Goal: Task Accomplishment & Management: Use online tool/utility

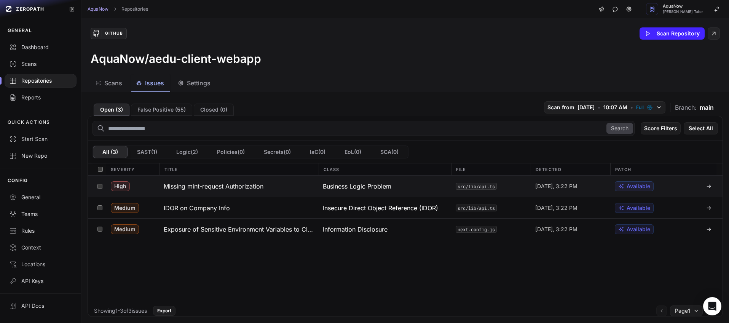
click at [150, 185] on div "High" at bounding box center [132, 186] width 53 height 21
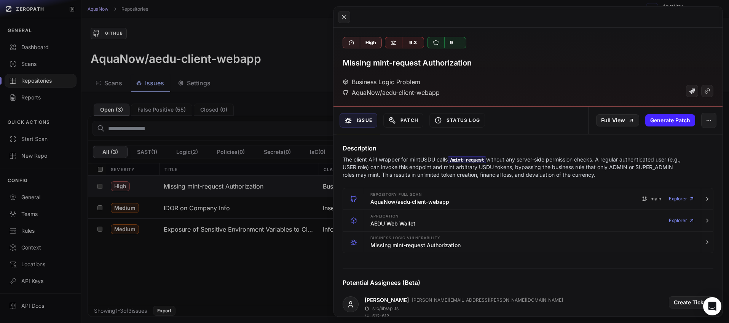
click at [280, 31] on button at bounding box center [364, 161] width 729 height 323
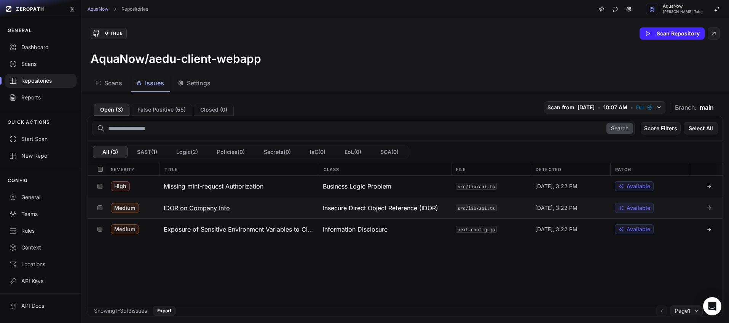
click at [240, 203] on button "IDOR on Company Info" at bounding box center [238, 207] width 159 height 21
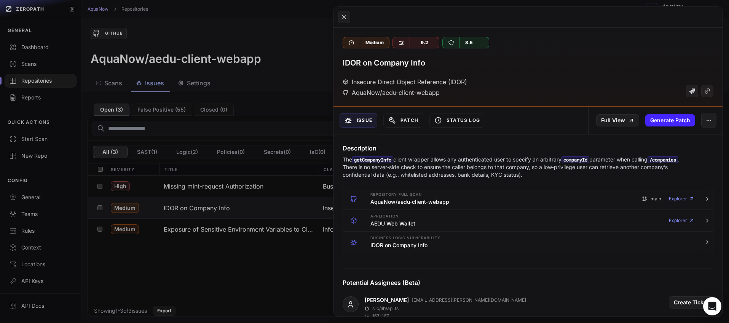
click at [273, 22] on button at bounding box center [364, 161] width 729 height 323
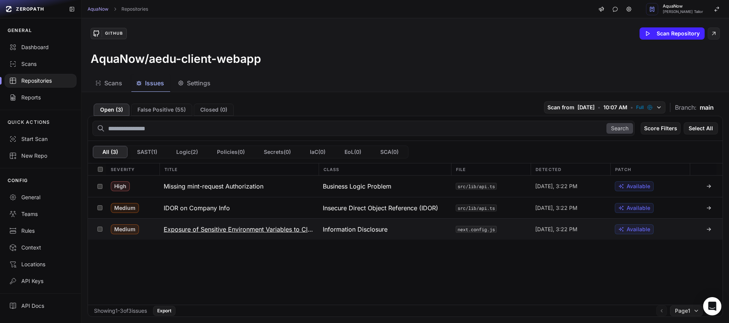
click at [151, 229] on div "Medium" at bounding box center [132, 229] width 53 height 21
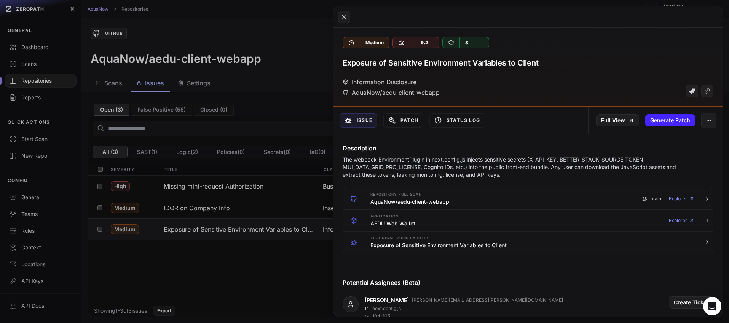
click at [280, 8] on button at bounding box center [364, 161] width 729 height 323
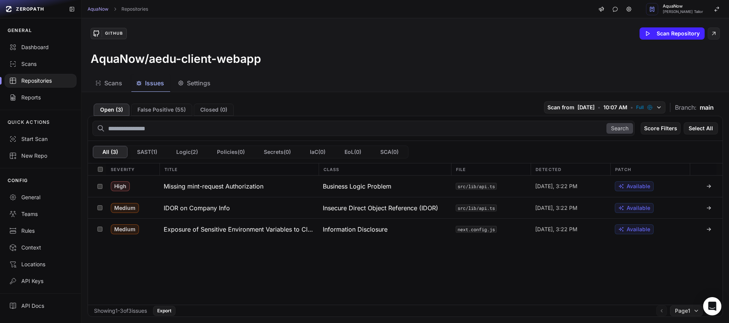
click at [327, 29] on div "GitHub Scan Repository" at bounding box center [406, 33] width 630 height 12
